Goal: Entertainment & Leisure: Browse casually

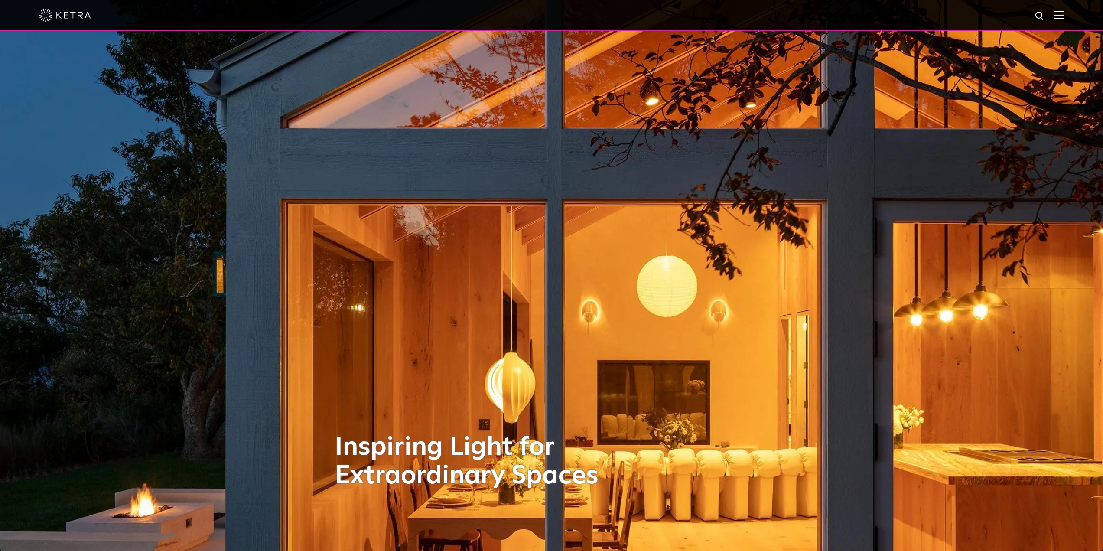
click at [1064, 15] on img at bounding box center [1060, 15] width 10 height 8
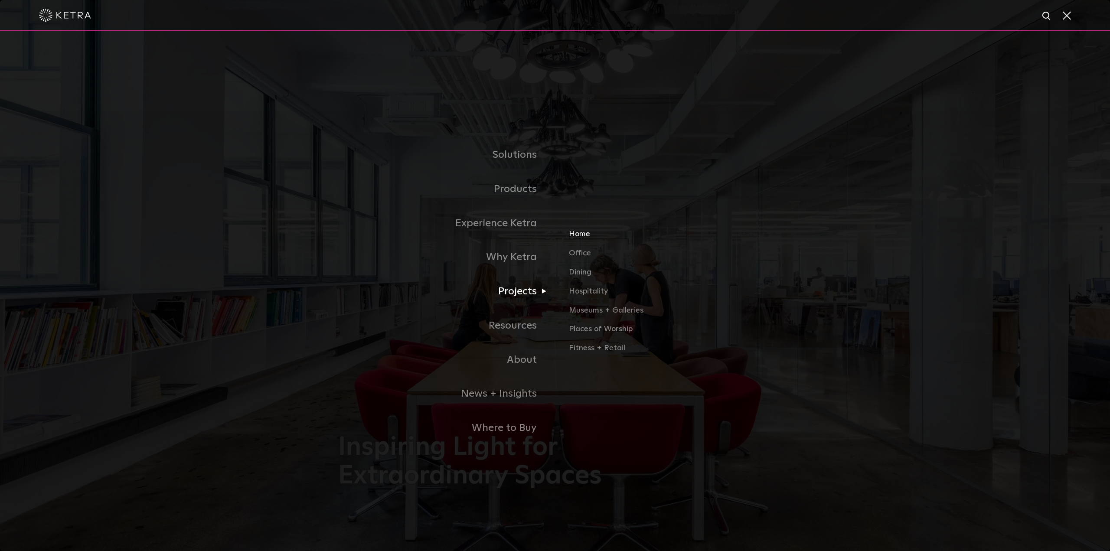
click at [582, 235] on link "Home" at bounding box center [670, 237] width 203 height 19
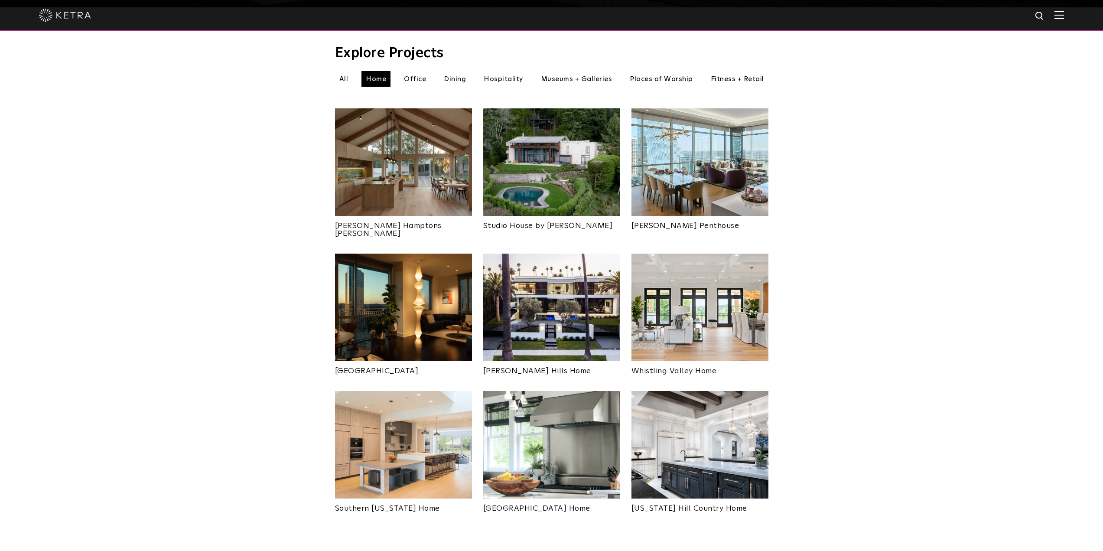
scroll to position [260, 0]
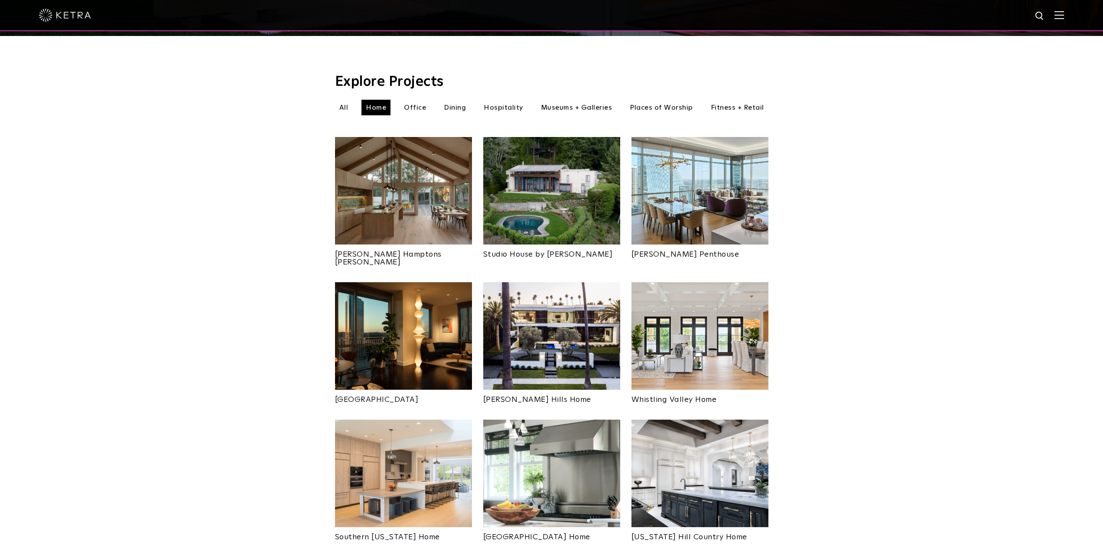
click at [412, 173] on img at bounding box center [403, 191] width 137 height 108
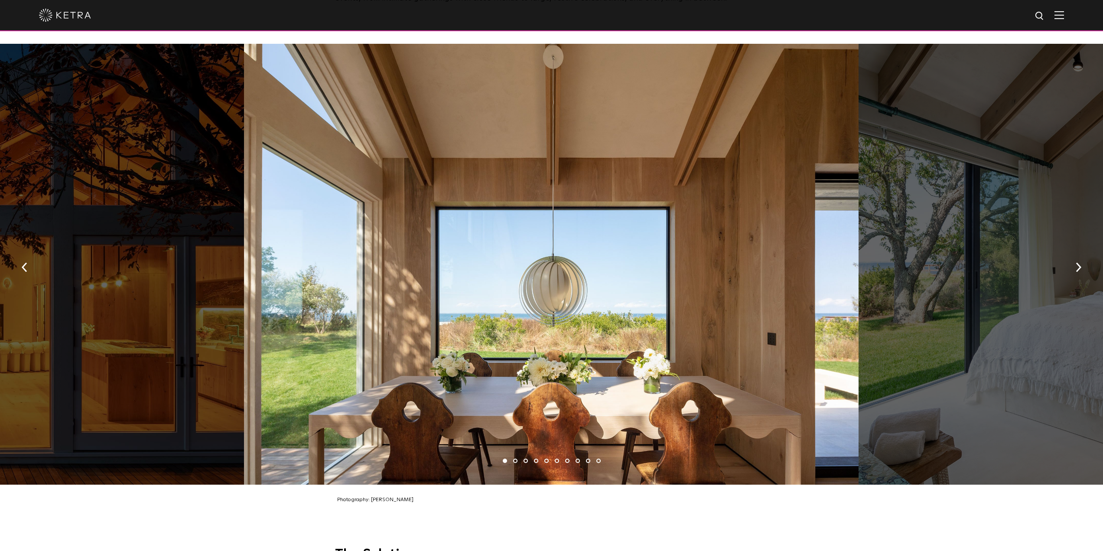
scroll to position [1257, 0]
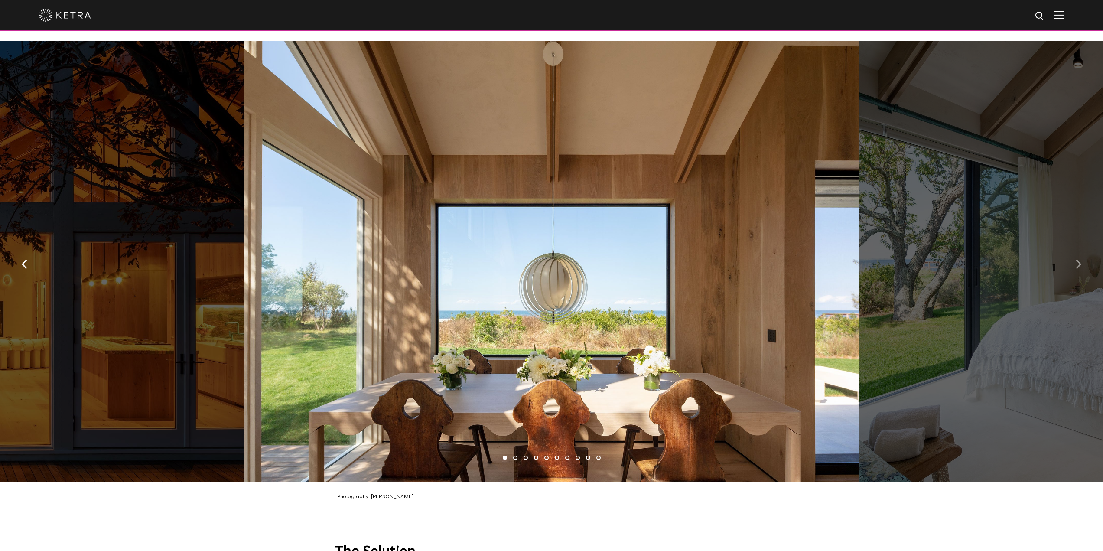
click at [1078, 259] on img "button" at bounding box center [1079, 264] width 6 height 10
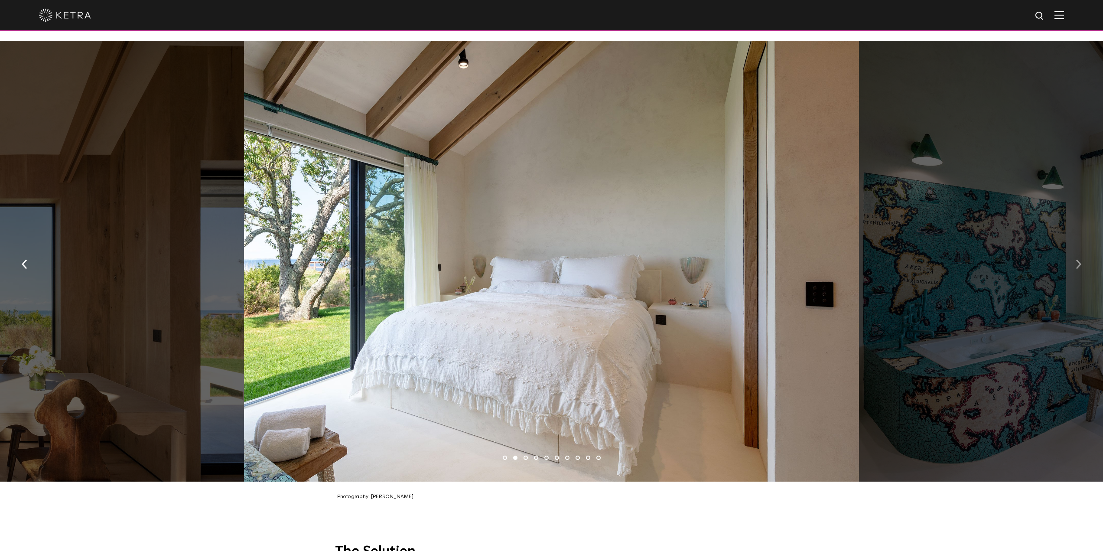
click at [1078, 259] on img "button" at bounding box center [1079, 264] width 6 height 10
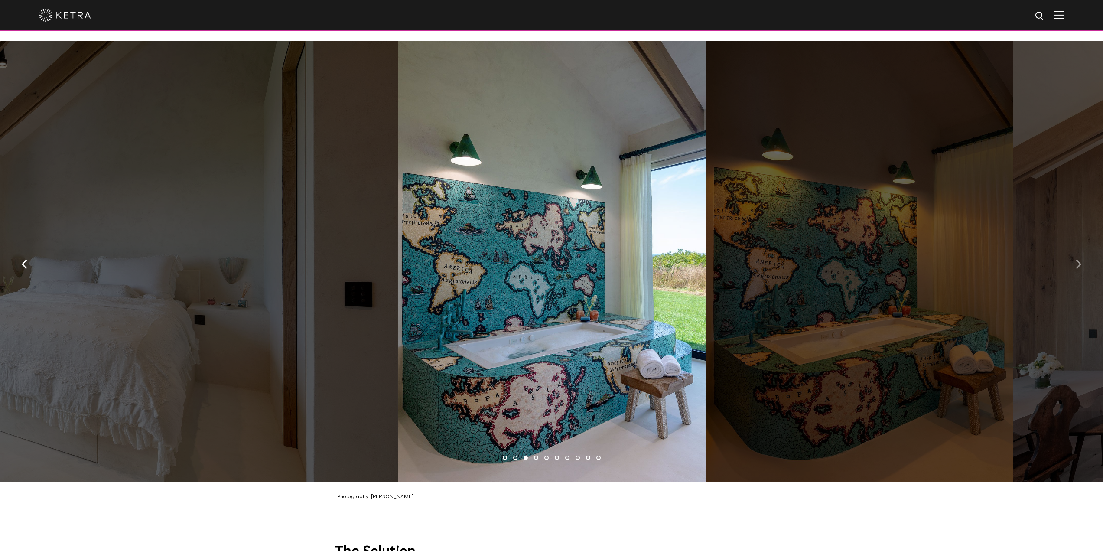
click at [1078, 259] on img "button" at bounding box center [1079, 264] width 6 height 10
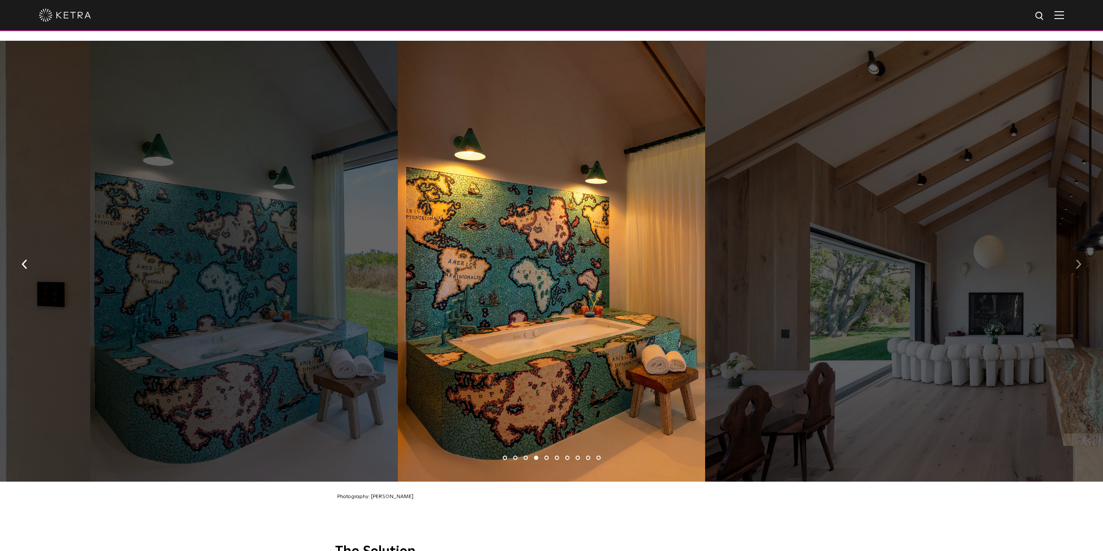
click at [1078, 259] on img "button" at bounding box center [1079, 264] width 6 height 10
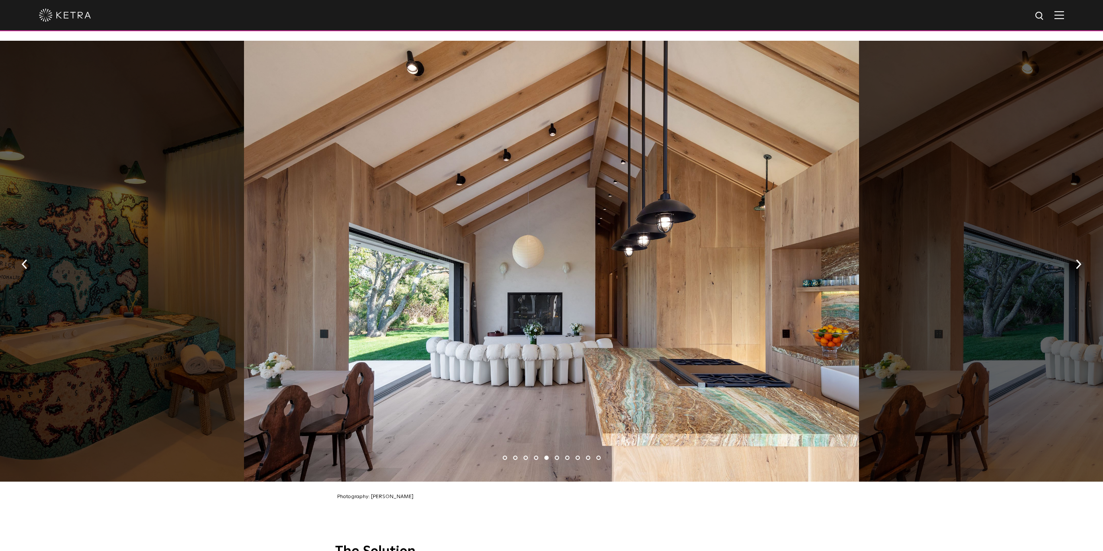
drag, startPoint x: 616, startPoint y: 168, endPoint x: 512, endPoint y: 227, distance: 119.6
click at [512, 227] on div at bounding box center [551, 261] width 615 height 441
click at [558, 227] on div at bounding box center [551, 261] width 615 height 441
click at [1076, 259] on img "button" at bounding box center [1079, 264] width 6 height 10
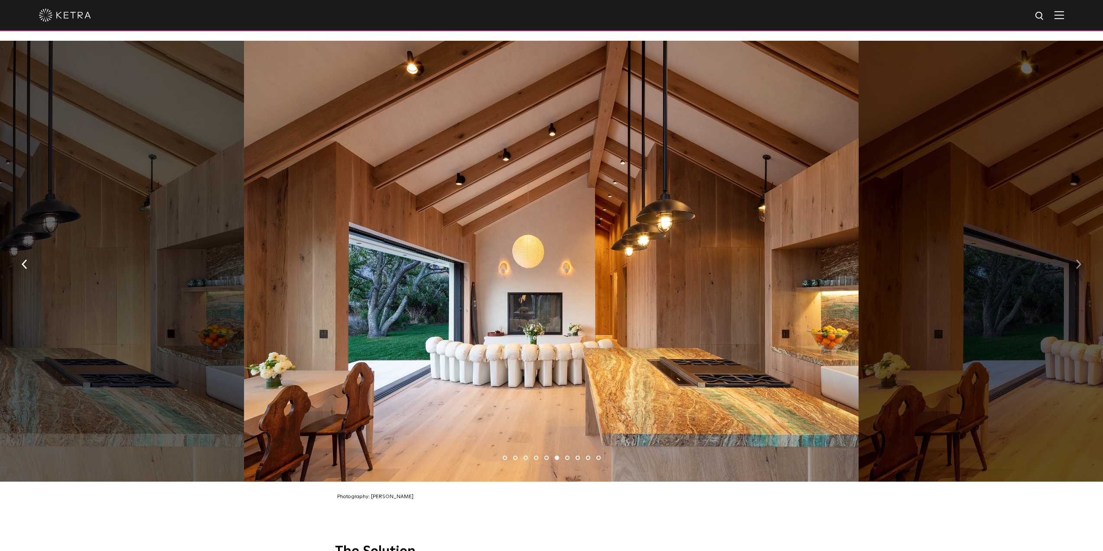
click at [1076, 259] on img "button" at bounding box center [1079, 264] width 6 height 10
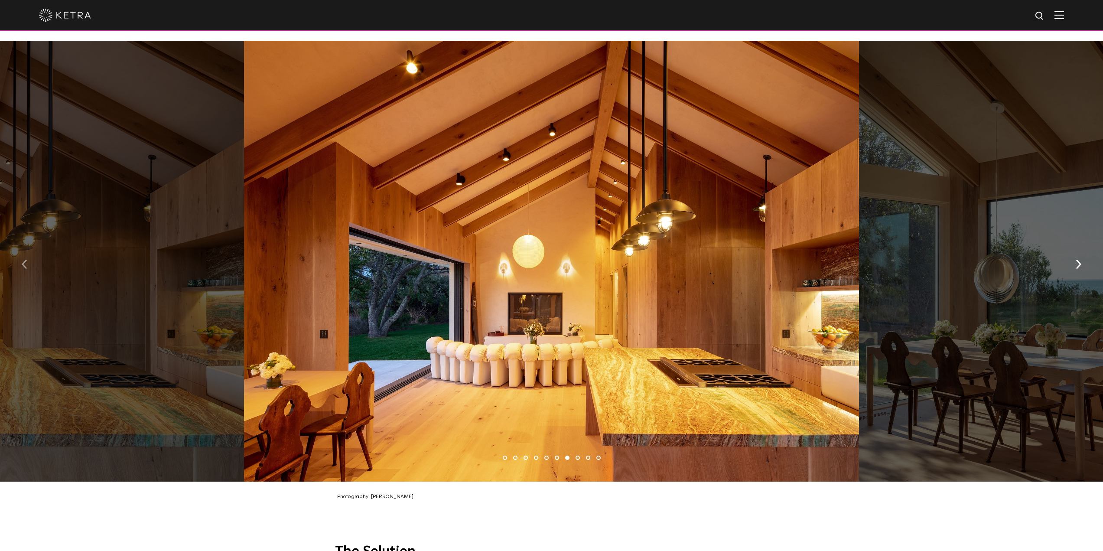
click at [30, 256] on button "button" at bounding box center [24, 263] width 19 height 30
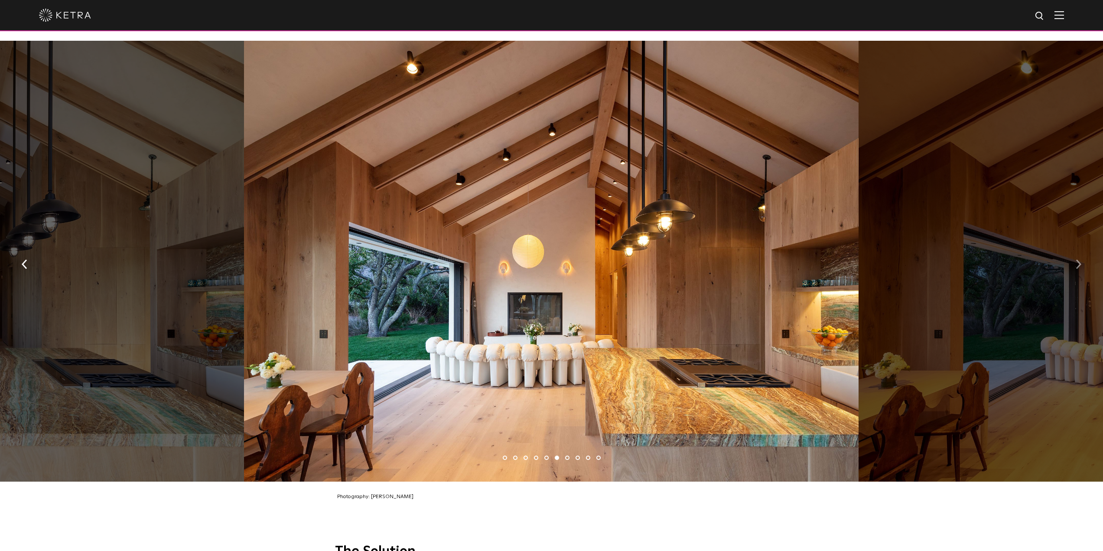
click at [1080, 261] on img "button" at bounding box center [1079, 264] width 6 height 10
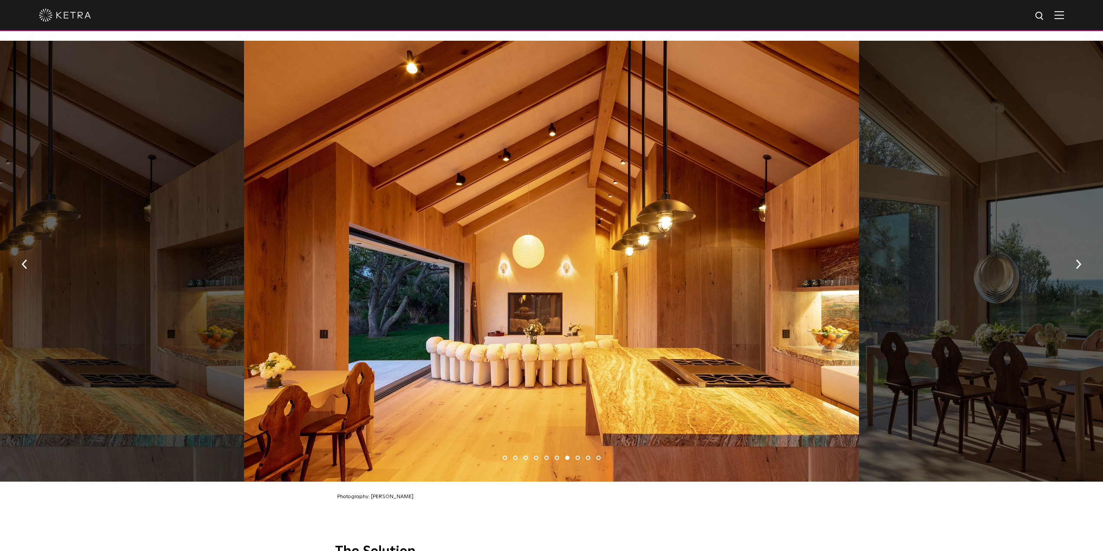
drag, startPoint x: 576, startPoint y: 237, endPoint x: 481, endPoint y: 290, distance: 109.1
click at [481, 290] on div at bounding box center [551, 261] width 615 height 441
click at [1080, 259] on img "button" at bounding box center [1079, 264] width 6 height 10
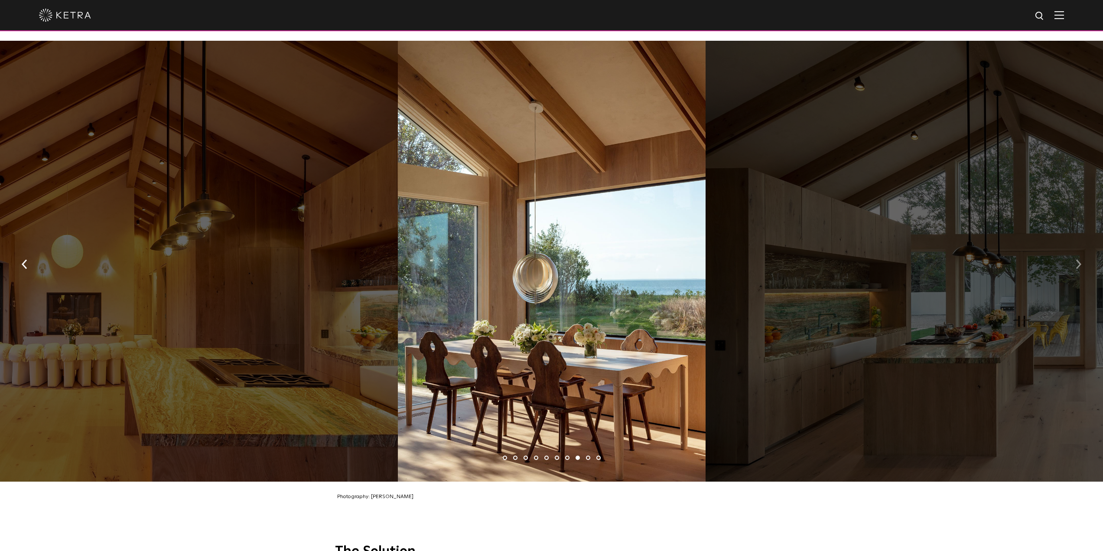
click at [1080, 259] on img "button" at bounding box center [1079, 264] width 6 height 10
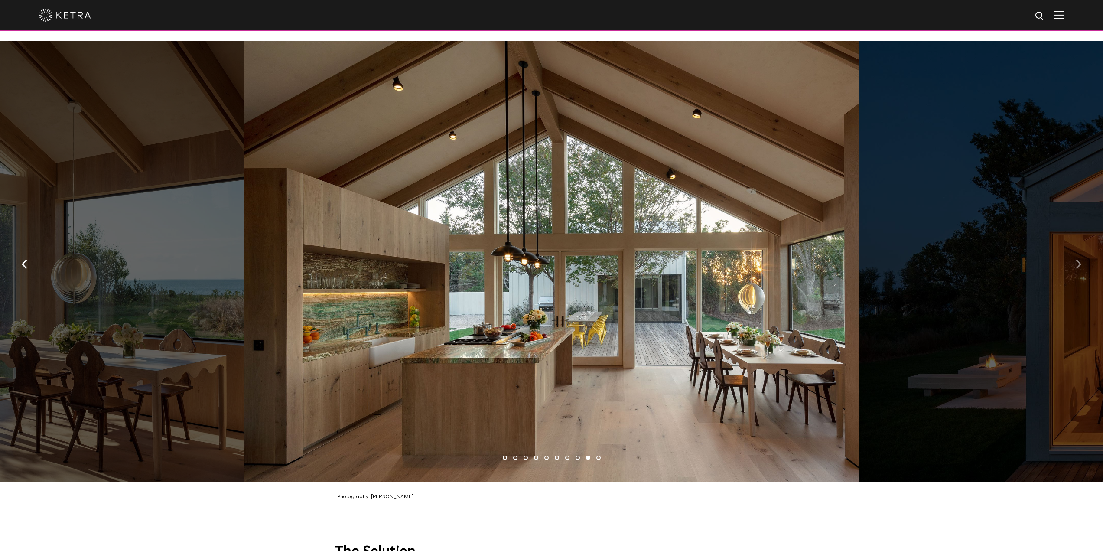
click at [1079, 259] on img "button" at bounding box center [1079, 264] width 6 height 10
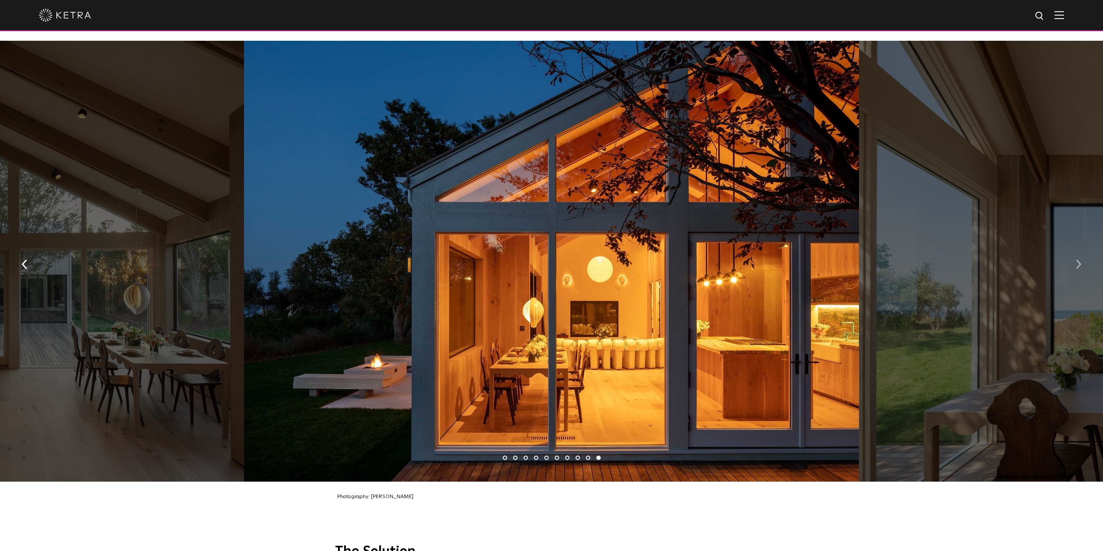
click at [1079, 259] on img "button" at bounding box center [1079, 264] width 6 height 10
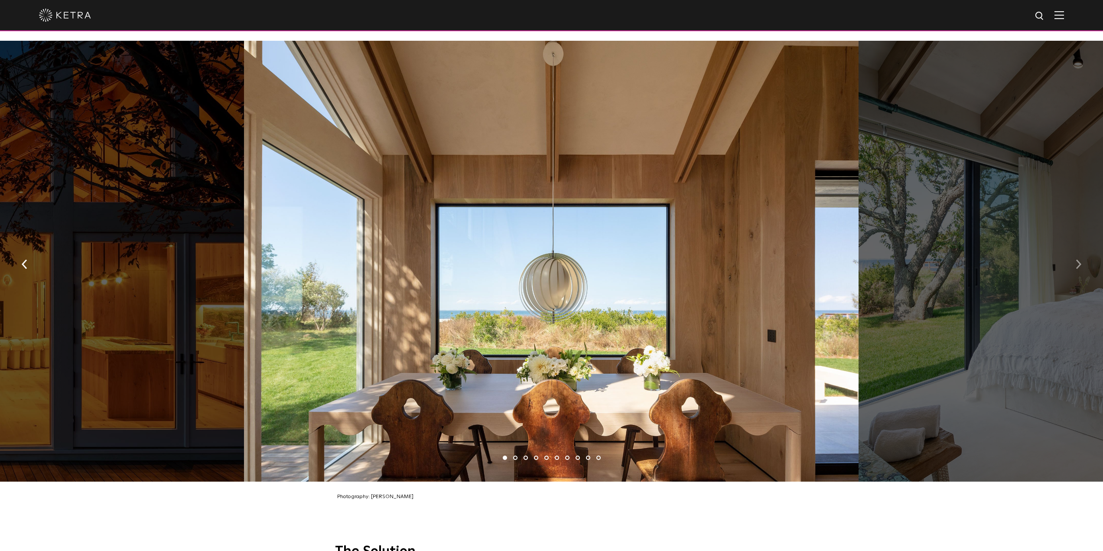
click at [1079, 259] on img "button" at bounding box center [1079, 264] width 6 height 10
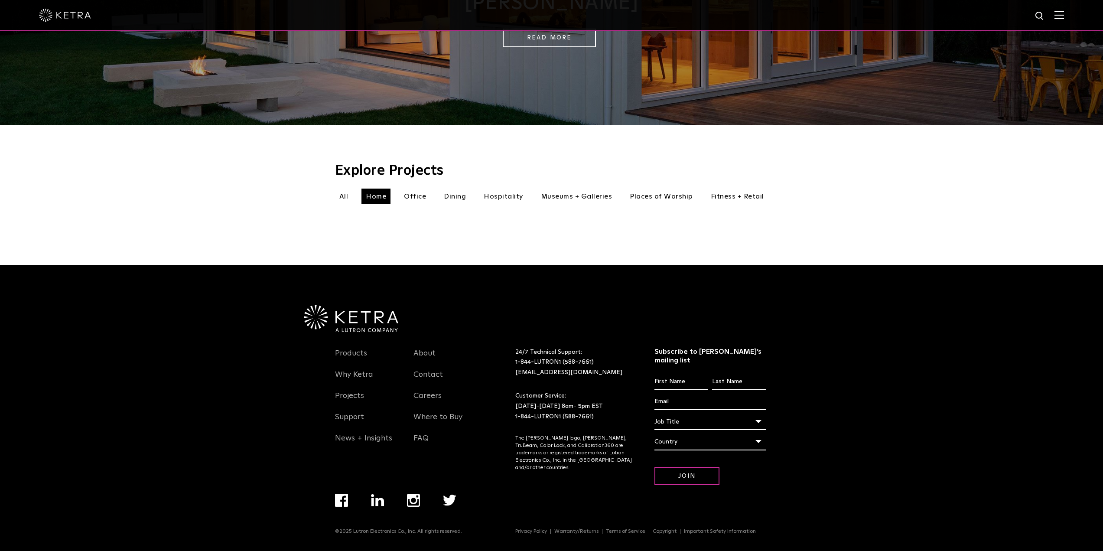
scroll to position [260, 0]
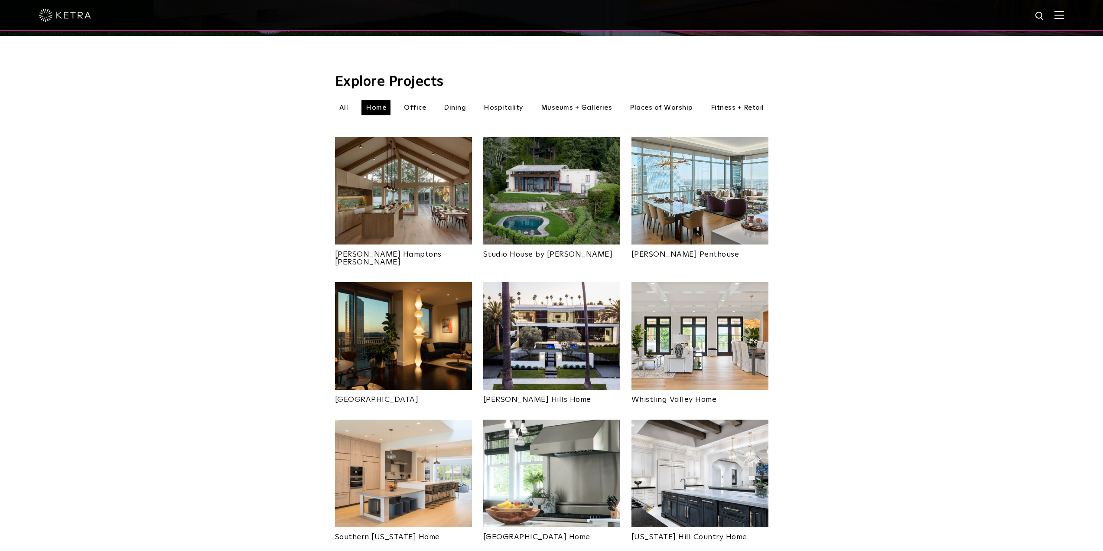
click at [567, 187] on img at bounding box center [551, 191] width 137 height 108
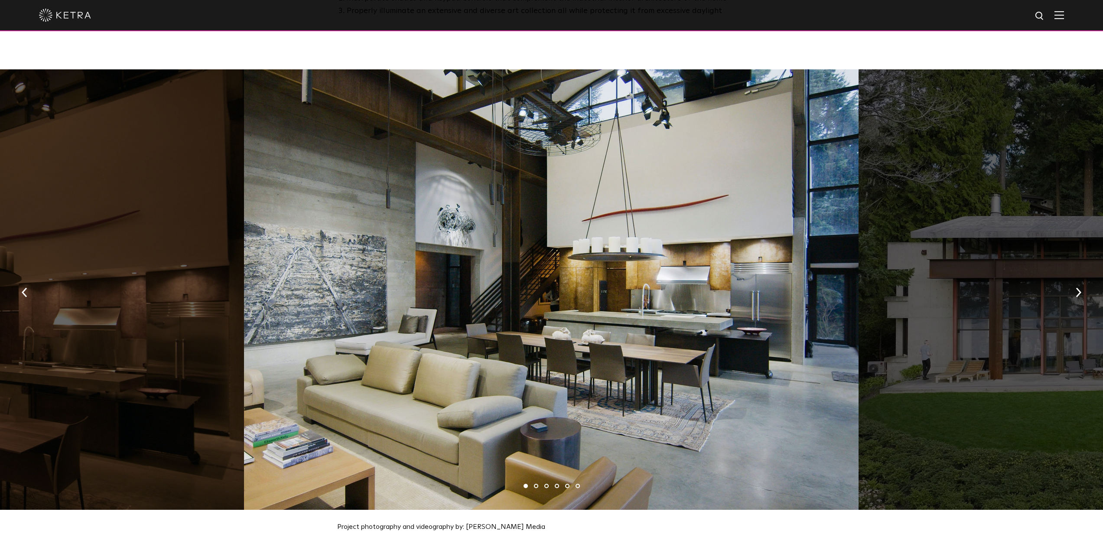
scroll to position [867, 0]
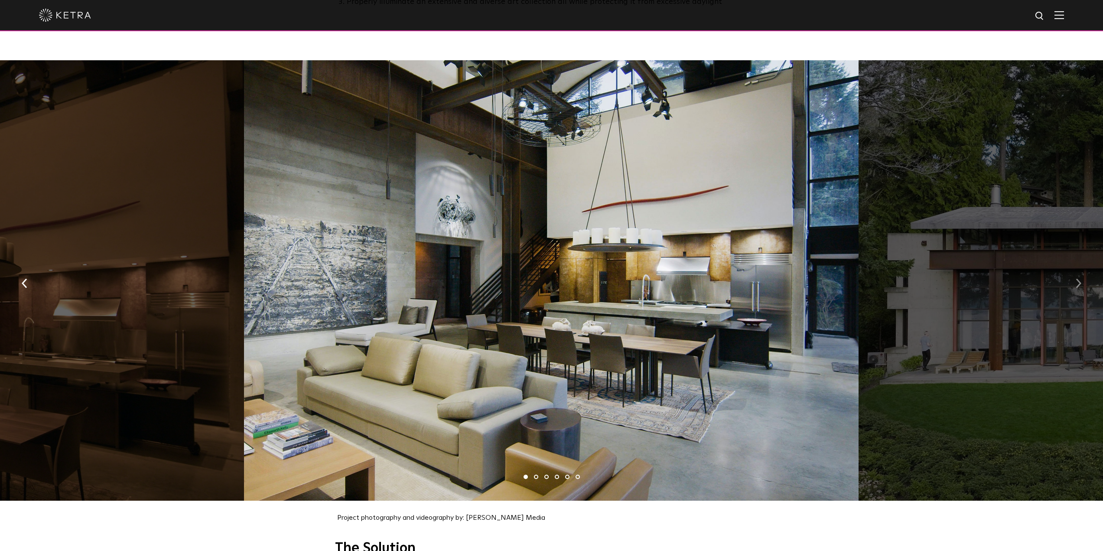
click at [1077, 278] on img "button" at bounding box center [1079, 283] width 6 height 10
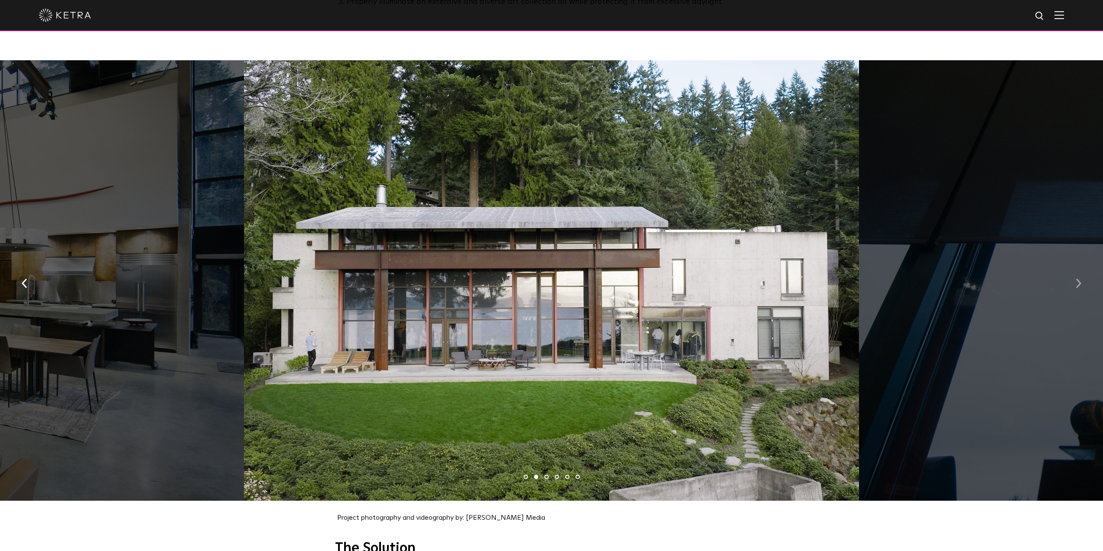
click at [1077, 278] on img "button" at bounding box center [1079, 283] width 6 height 10
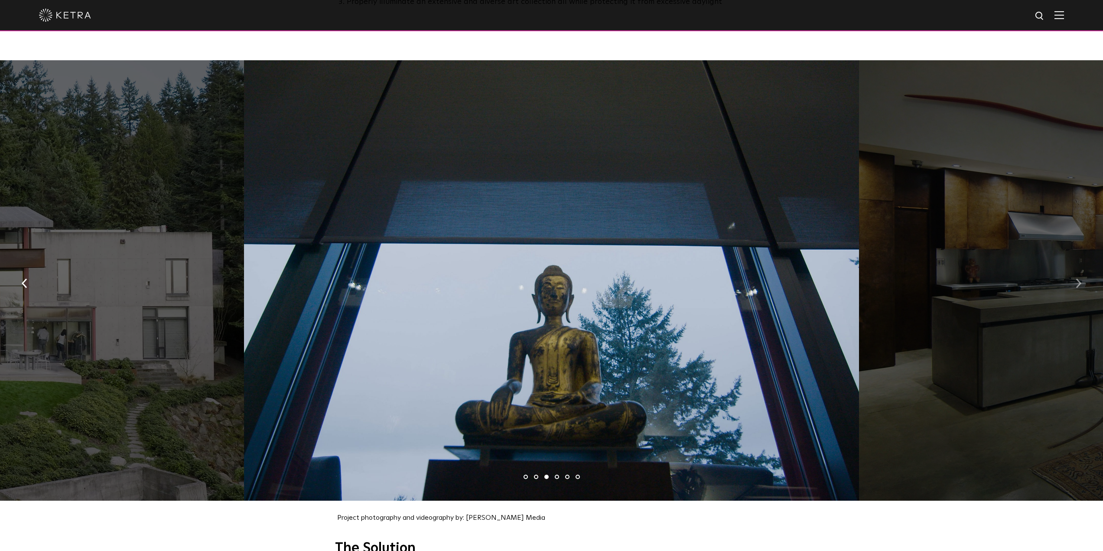
click at [1077, 278] on img "button" at bounding box center [1079, 283] width 6 height 10
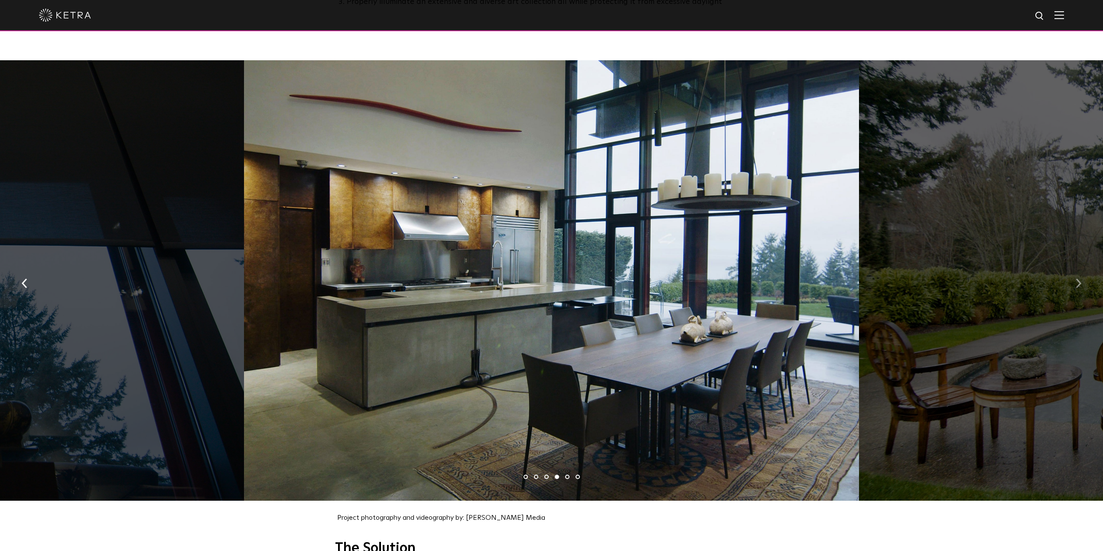
click at [1075, 277] on button "button" at bounding box center [1078, 282] width 19 height 30
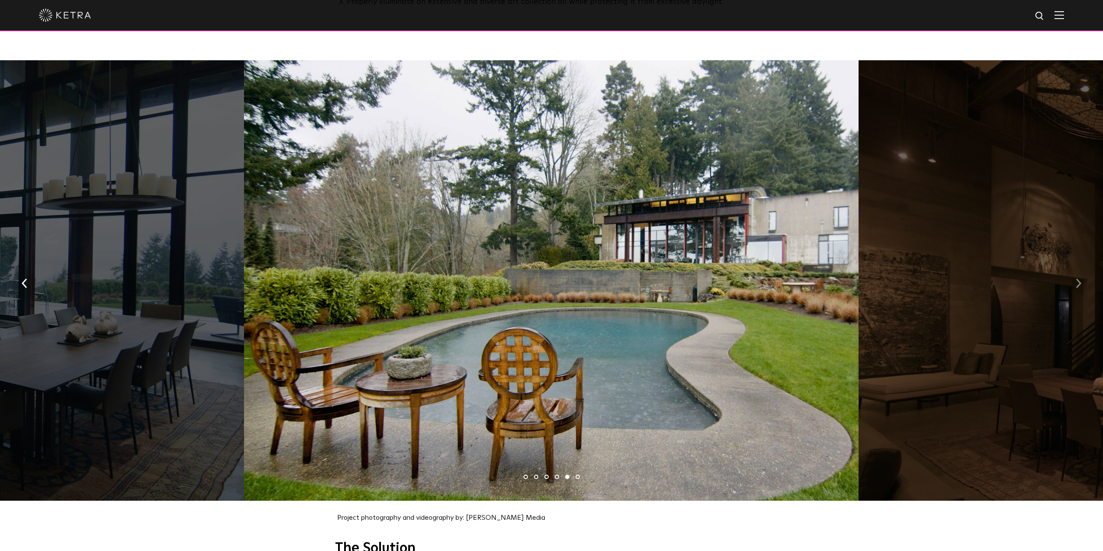
click at [1075, 277] on button "button" at bounding box center [1078, 282] width 19 height 30
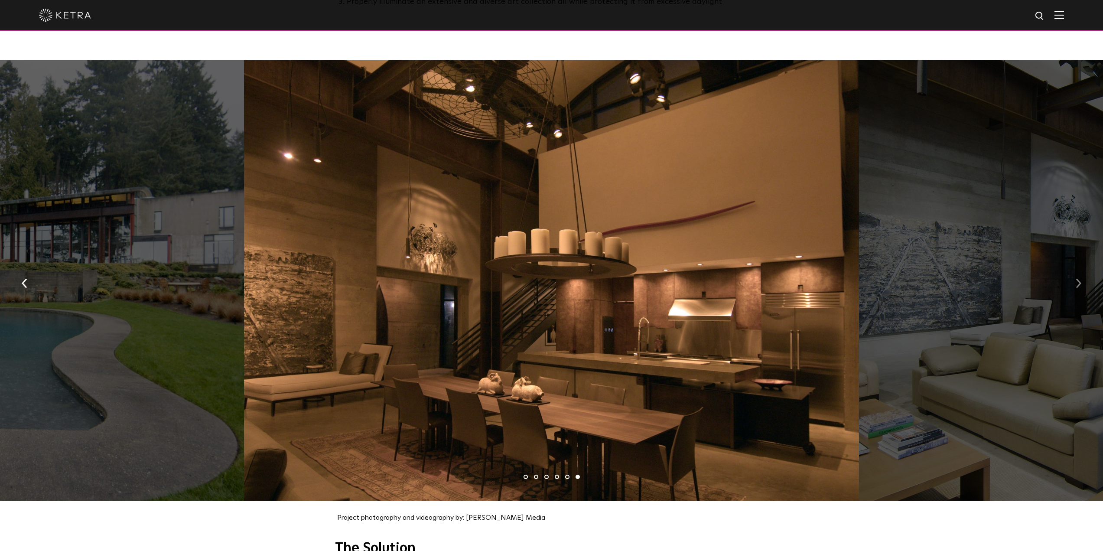
click at [1075, 277] on button "button" at bounding box center [1078, 282] width 19 height 30
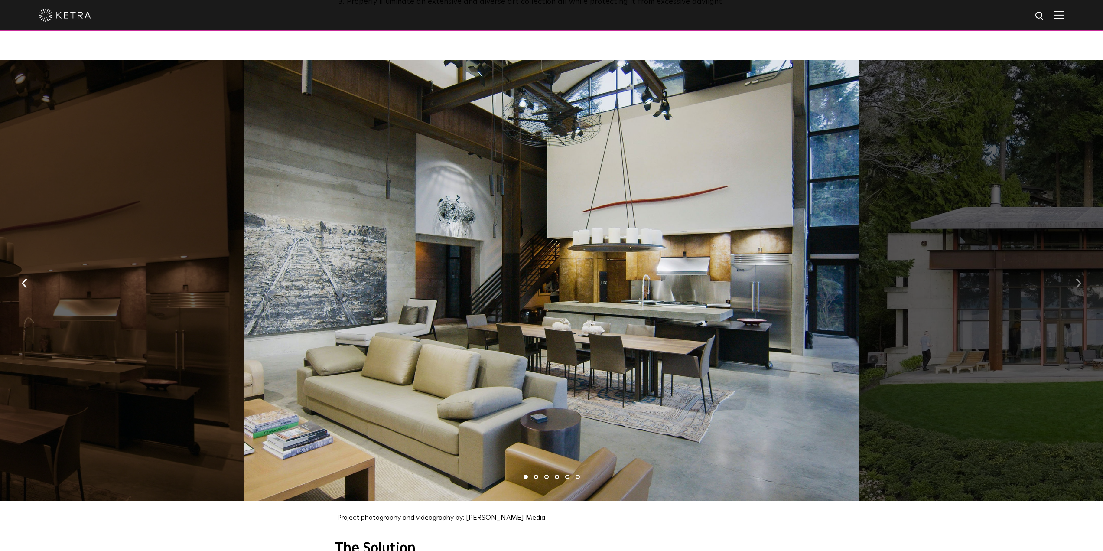
click at [1075, 277] on button "button" at bounding box center [1078, 282] width 19 height 30
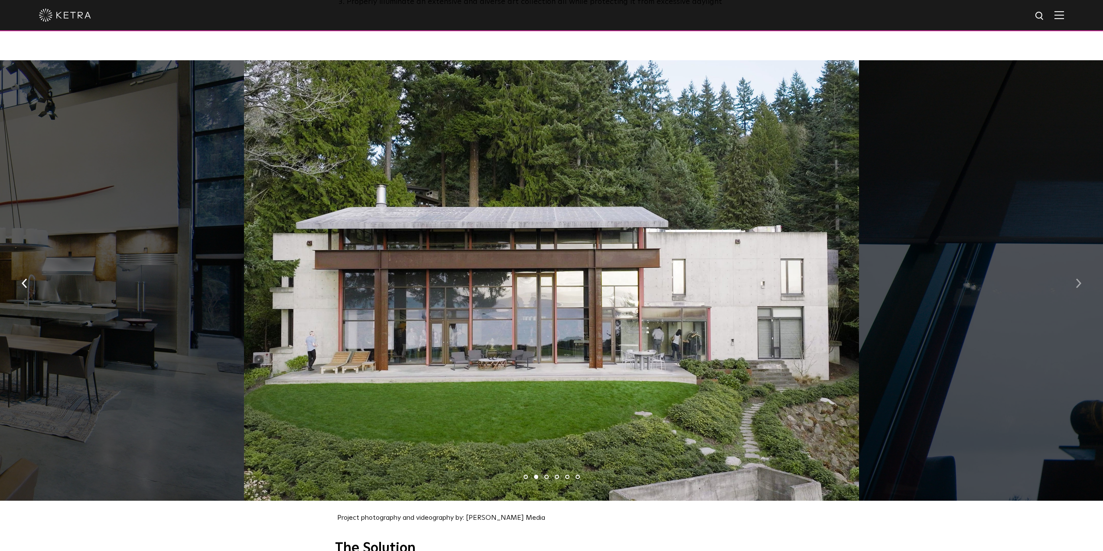
click at [1075, 277] on button "button" at bounding box center [1078, 282] width 19 height 30
